Goal: Check status

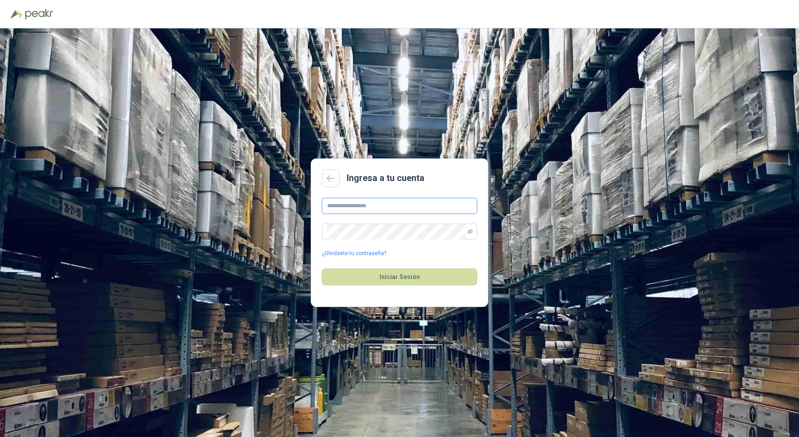
click at [411, 205] on input "text" at bounding box center [399, 206] width 155 height 16
type input "**********"
click at [322, 269] on button "Iniciar Sesión" at bounding box center [399, 277] width 155 height 17
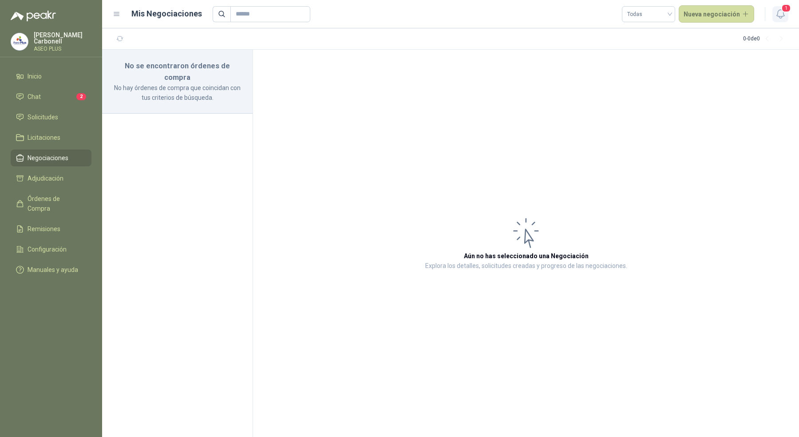
click at [779, 12] on icon "button" at bounding box center [780, 13] width 11 height 11
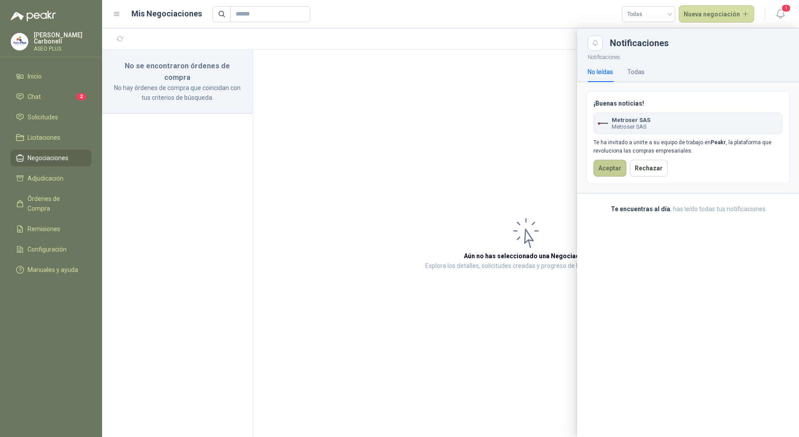
click at [612, 170] on button "Aceptar" at bounding box center [610, 168] width 33 height 17
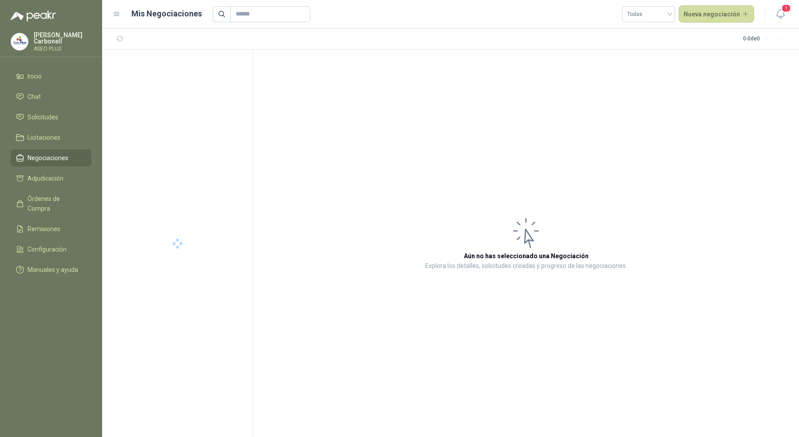
click at [65, 40] on p "Pablo Carbonell" at bounding box center [63, 38] width 58 height 12
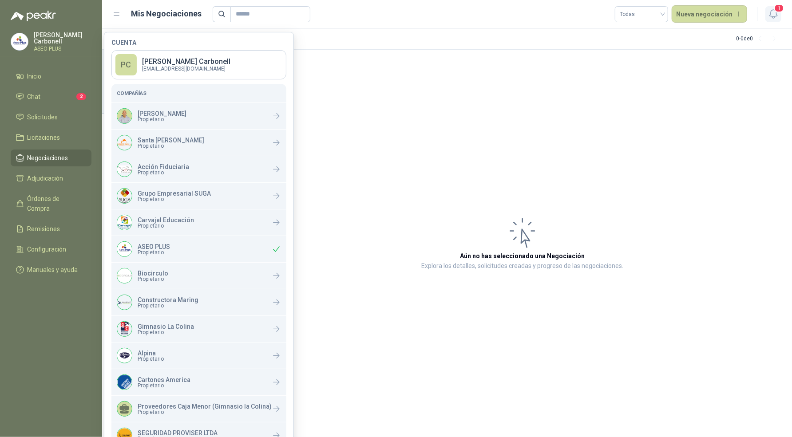
click at [780, 18] on button "1" at bounding box center [773, 14] width 16 height 16
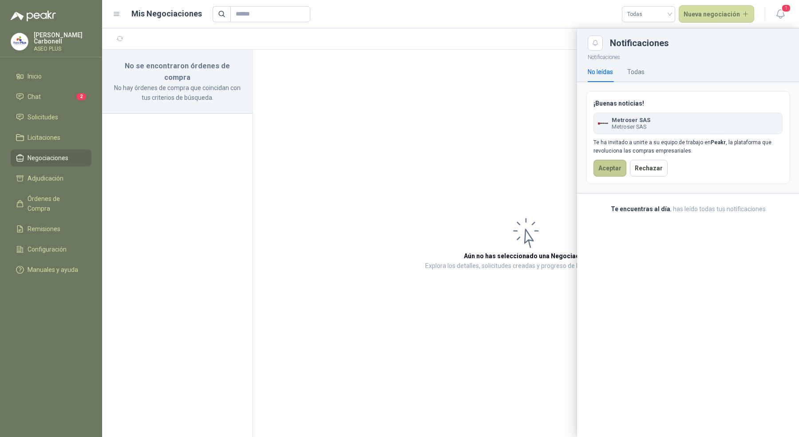
click at [601, 164] on button "Aceptar" at bounding box center [610, 168] width 33 height 17
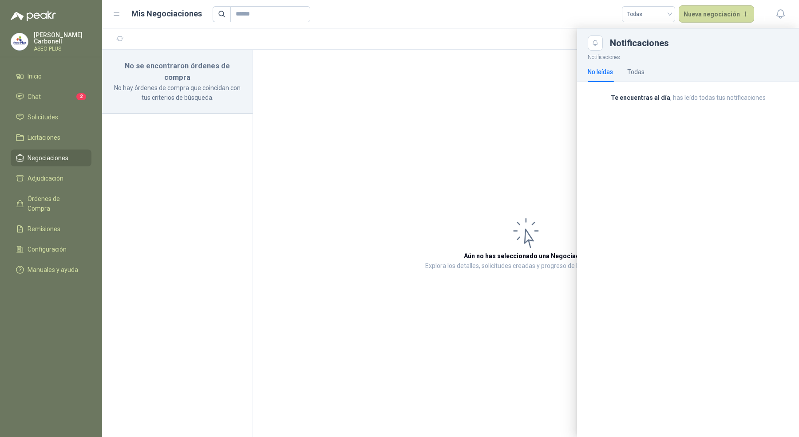
click at [70, 46] on p "ASEO PLUS" at bounding box center [63, 48] width 58 height 5
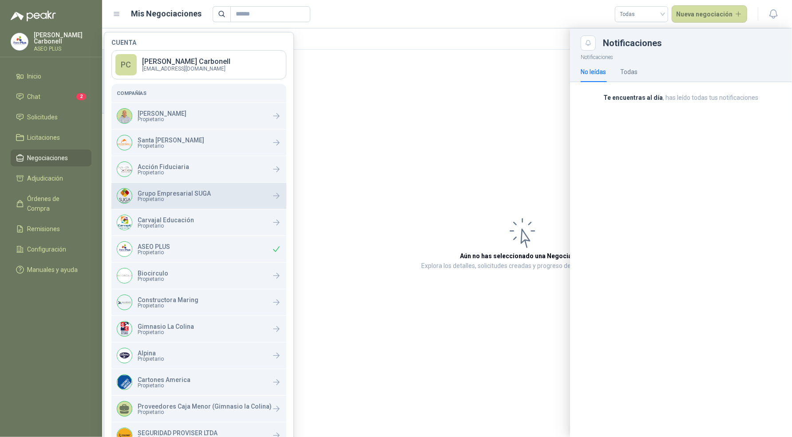
scroll to position [72, 0]
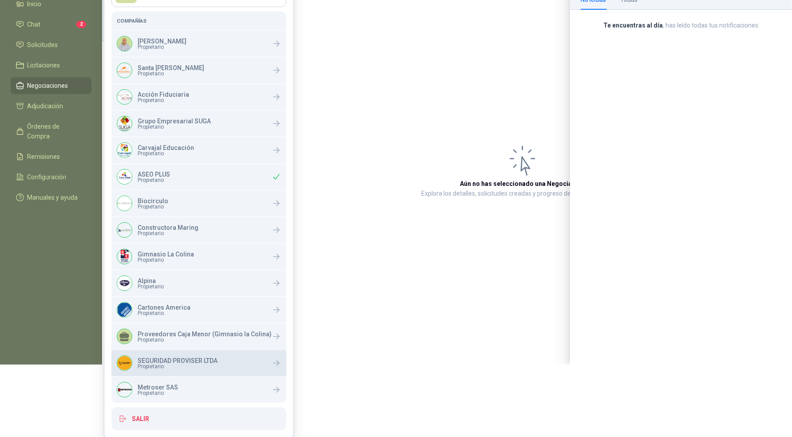
click at [171, 373] on div "SEGURIDAD PROVISER LTDA Propietario" at bounding box center [198, 363] width 175 height 26
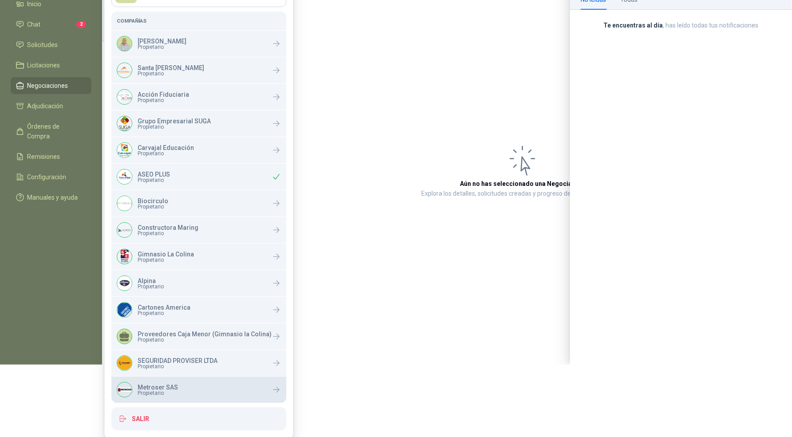
click at [167, 385] on p "Metroser SAS" at bounding box center [158, 388] width 40 height 6
click at [369, 179] on div at bounding box center [447, 160] width 690 height 409
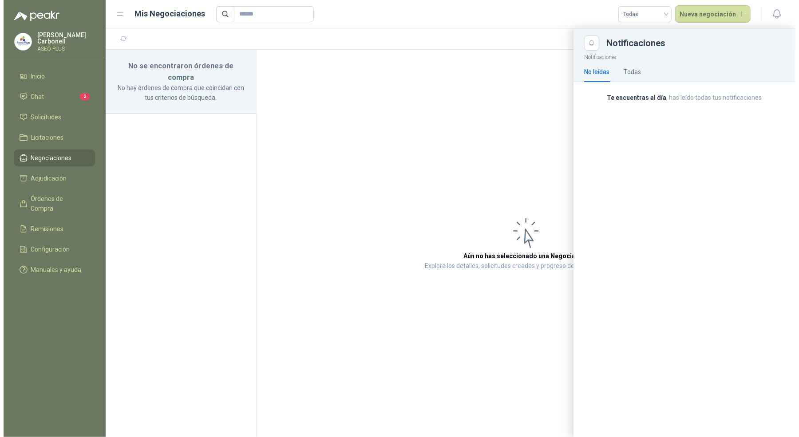
scroll to position [0, 0]
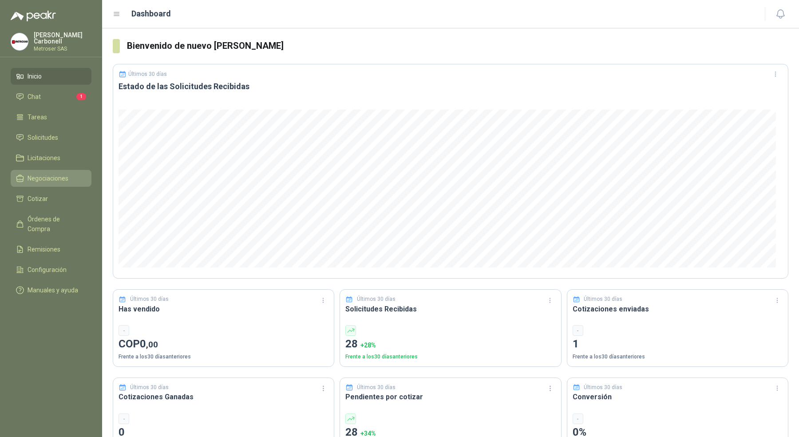
click at [64, 174] on span "Negociaciones" at bounding box center [48, 179] width 41 height 10
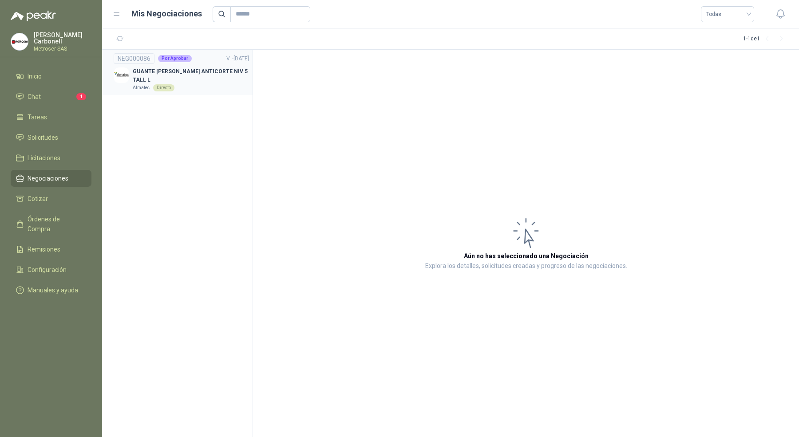
click at [212, 84] on div "Almatec Directo" at bounding box center [191, 87] width 116 height 7
